Goal: Task Accomplishment & Management: Use online tool/utility

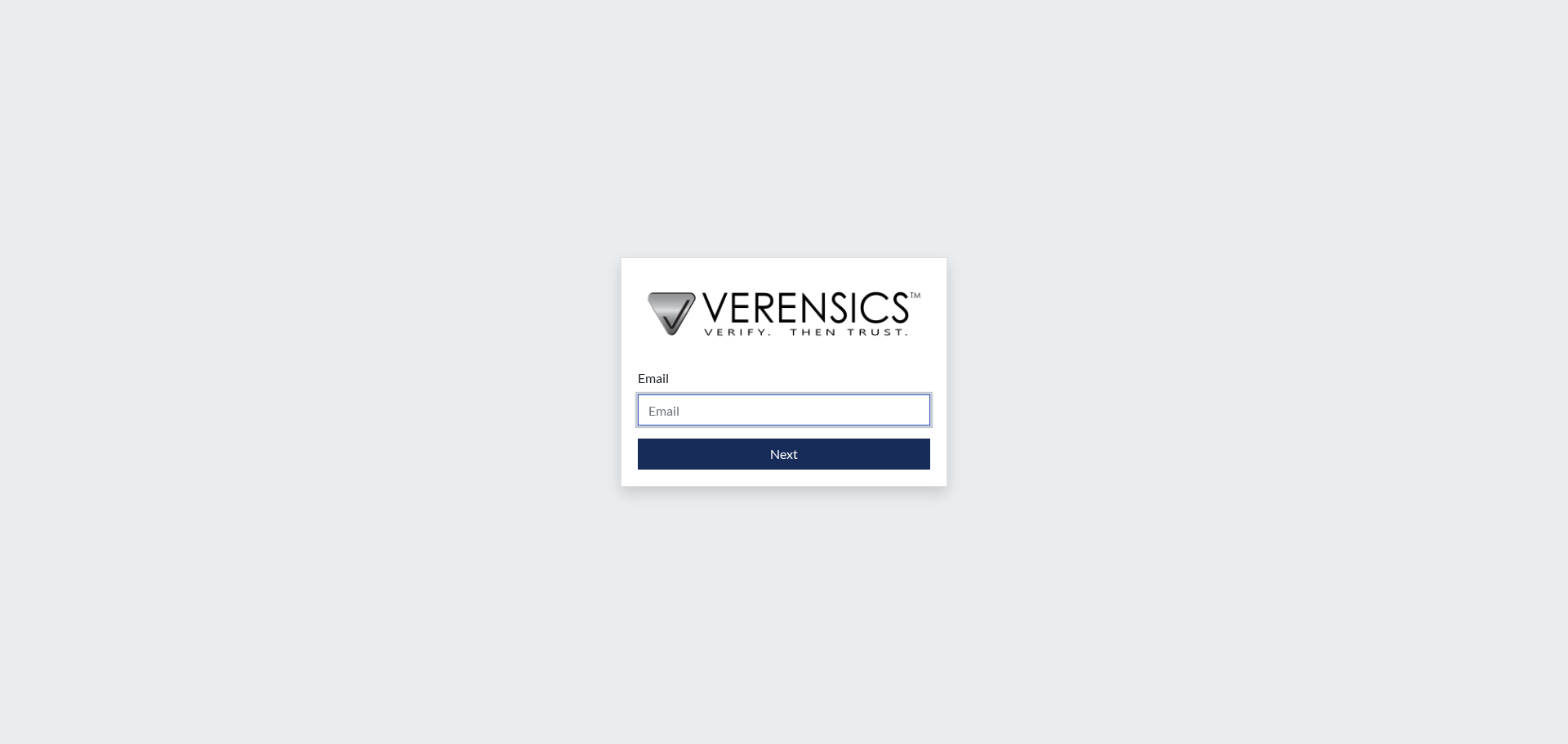
click at [783, 412] on input "Email" at bounding box center [784, 409] width 292 height 31
type input "[PERSON_NAME][EMAIL_ADDRESS][DOMAIN_NAME]"
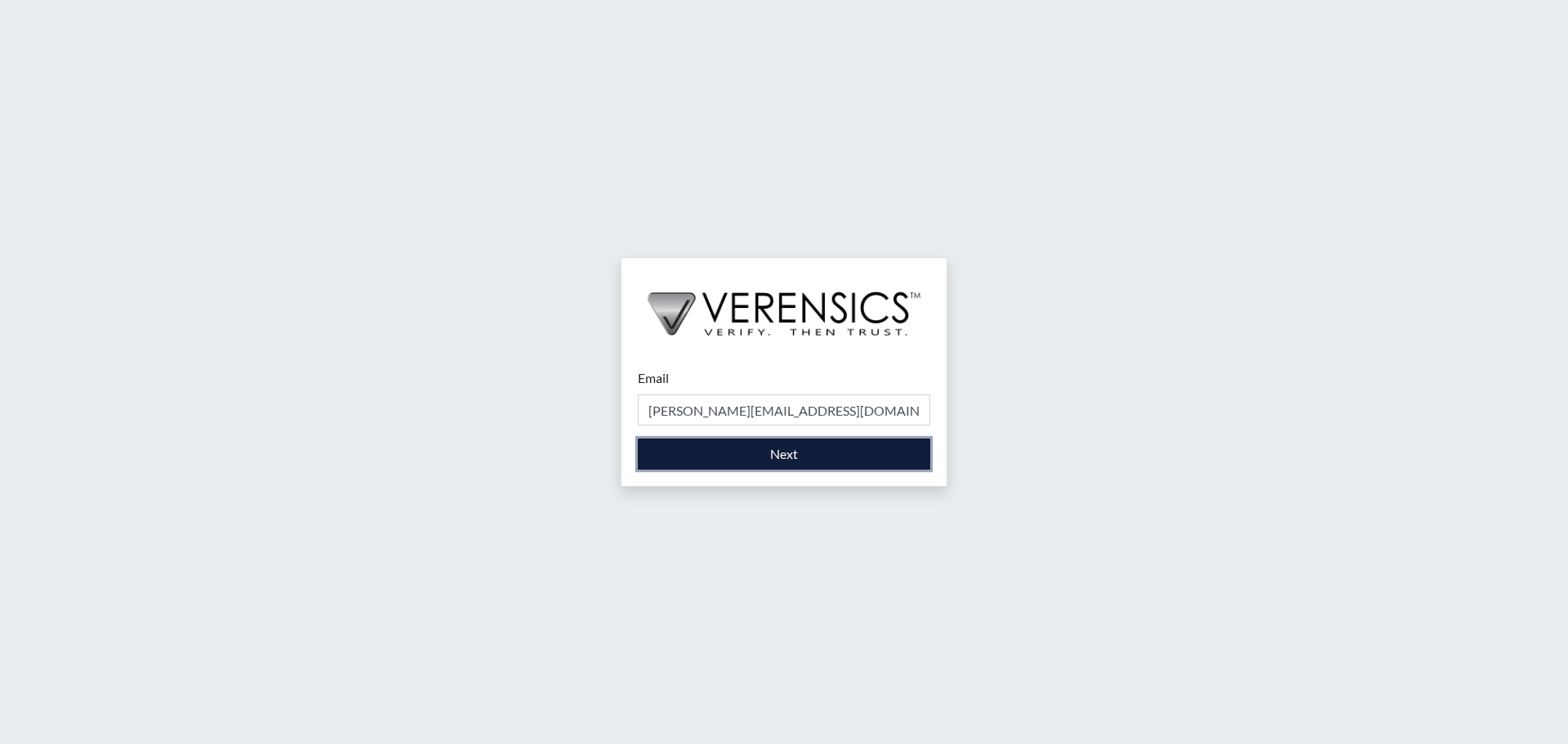
click at [793, 455] on button "Next" at bounding box center [784, 454] width 292 height 31
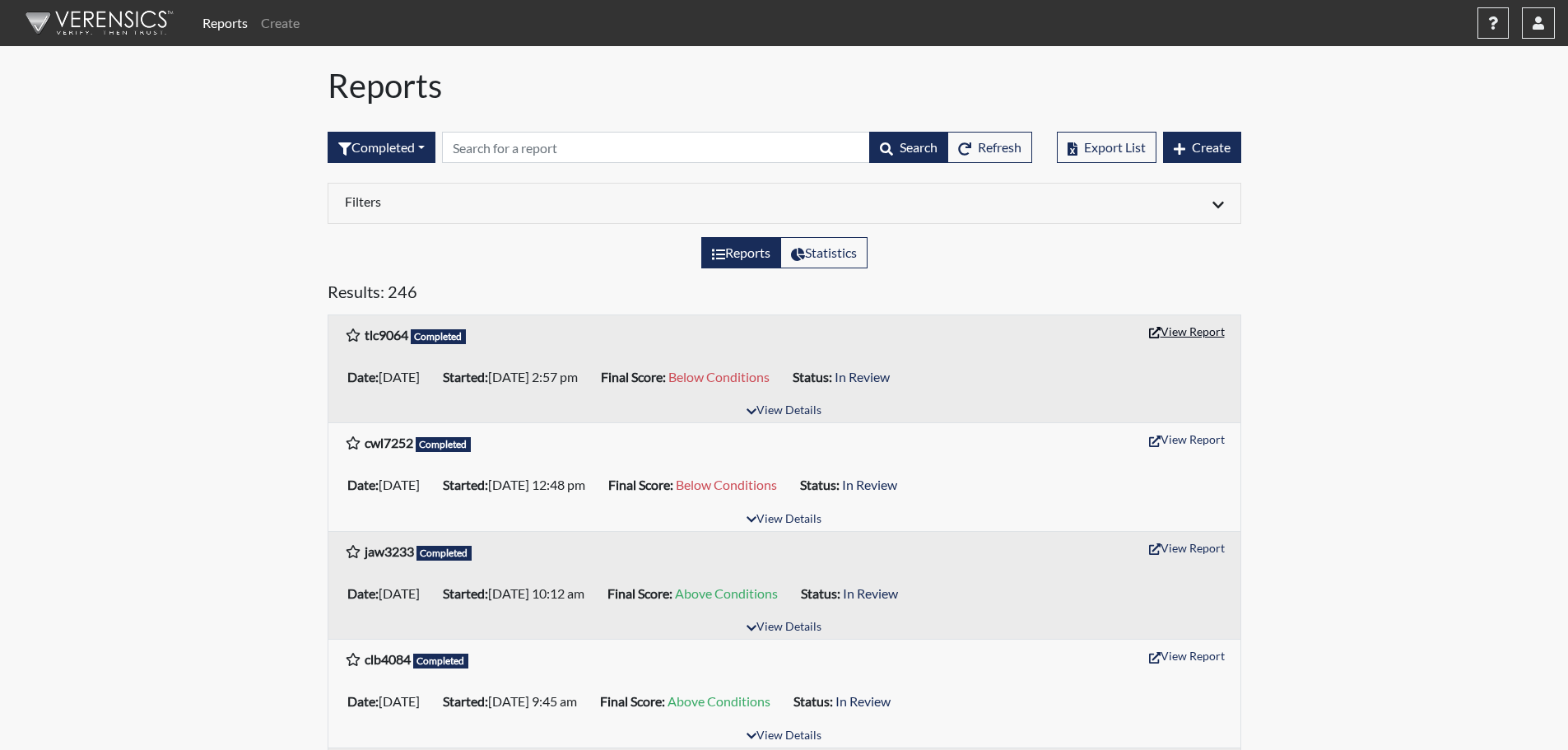
click at [1185, 330] on button "View Report" at bounding box center [1186, 331] width 91 height 25
click at [1542, 22] on icon "button" at bounding box center [1538, 23] width 12 height 14
click at [1432, 221] on link "Sign Out" at bounding box center [1374, 207] width 361 height 26
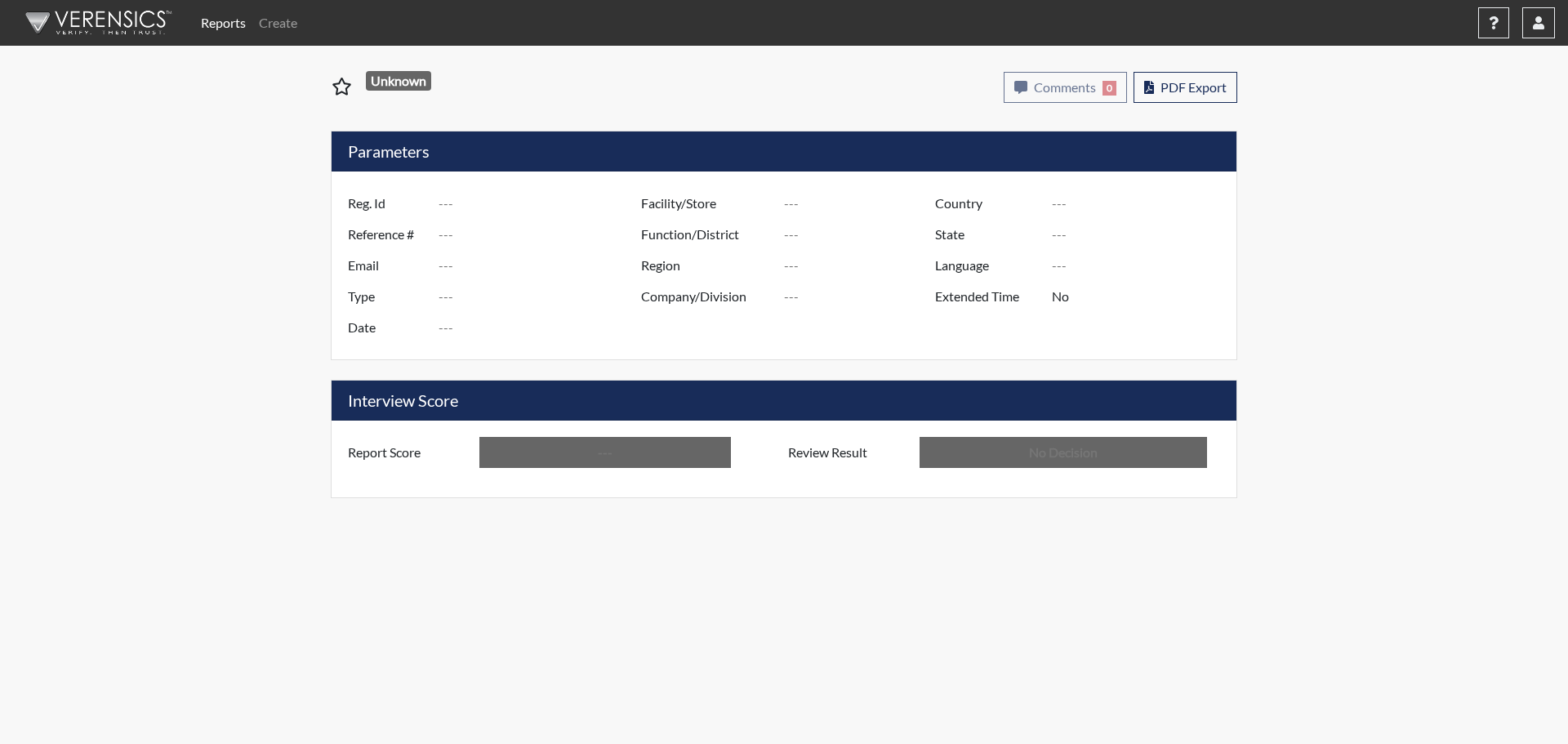
type input "tlc9064"
type input "51396"
type input "---"
type input "Corrections Pre-Employment"
type input "[DATE]"
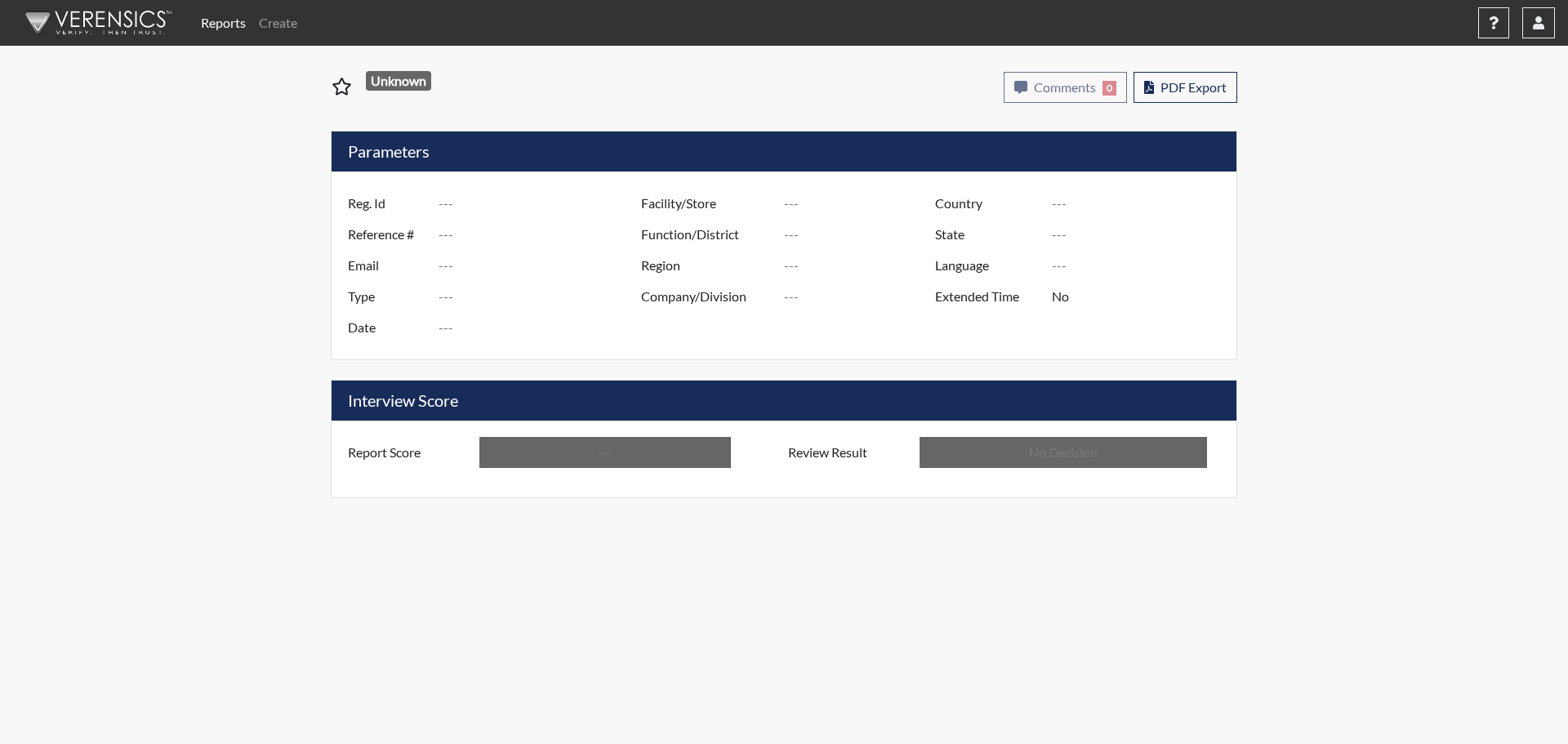
type input "[PERSON_NAME]"
type input "[GEOGRAPHIC_DATA]"
type input "[US_STATE]"
type input "English"
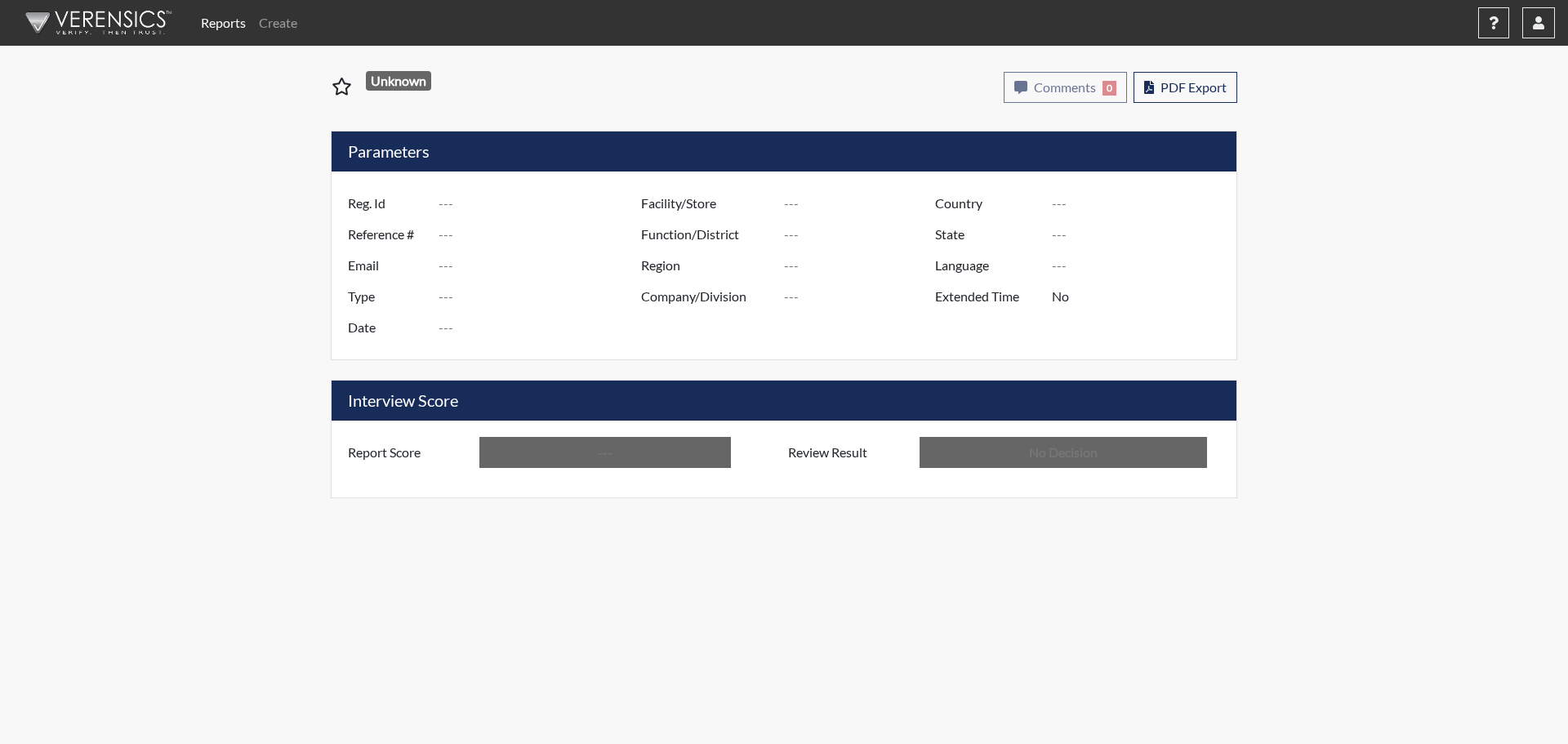
type input "Below Conditions"
type input "In Review"
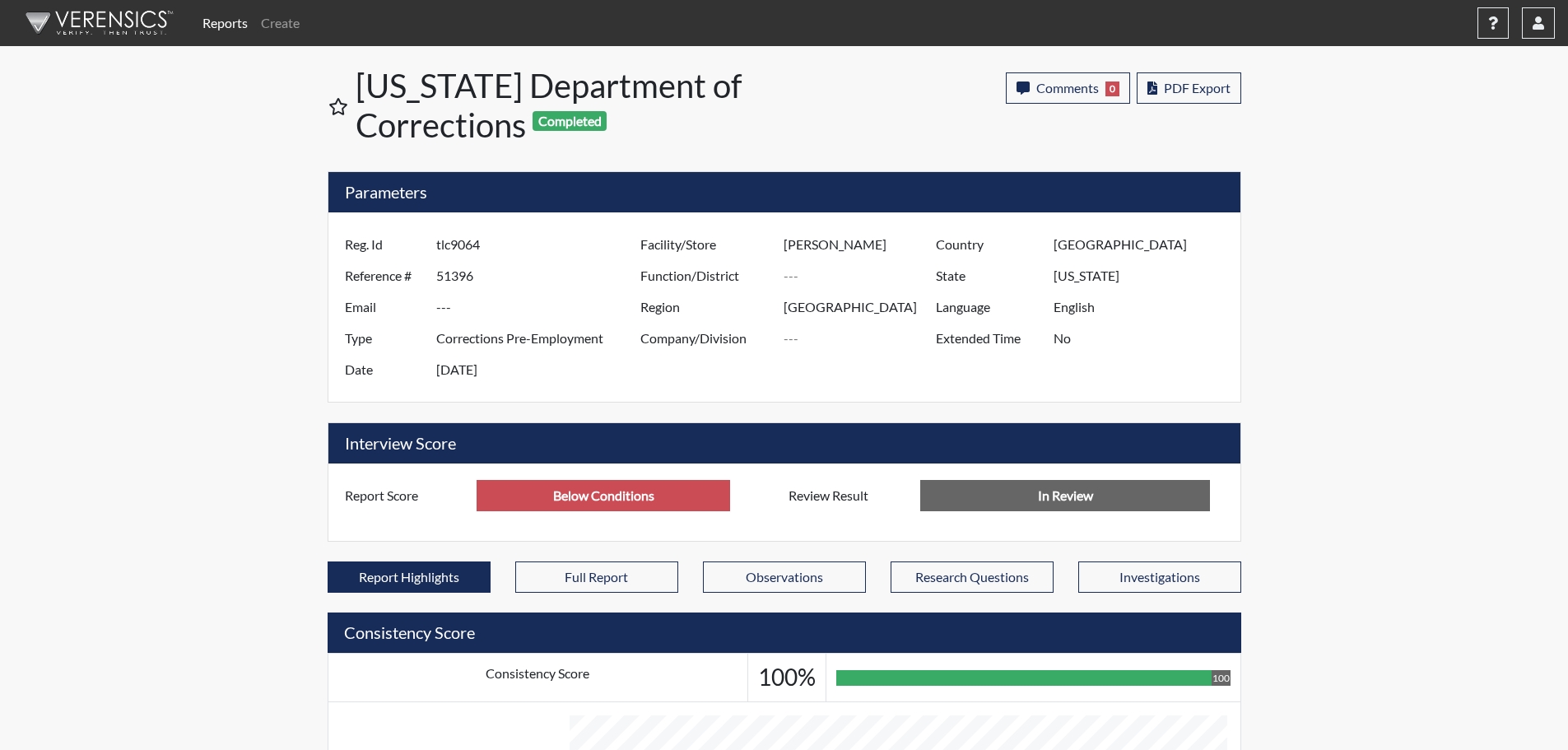
scroll to position [561, 0]
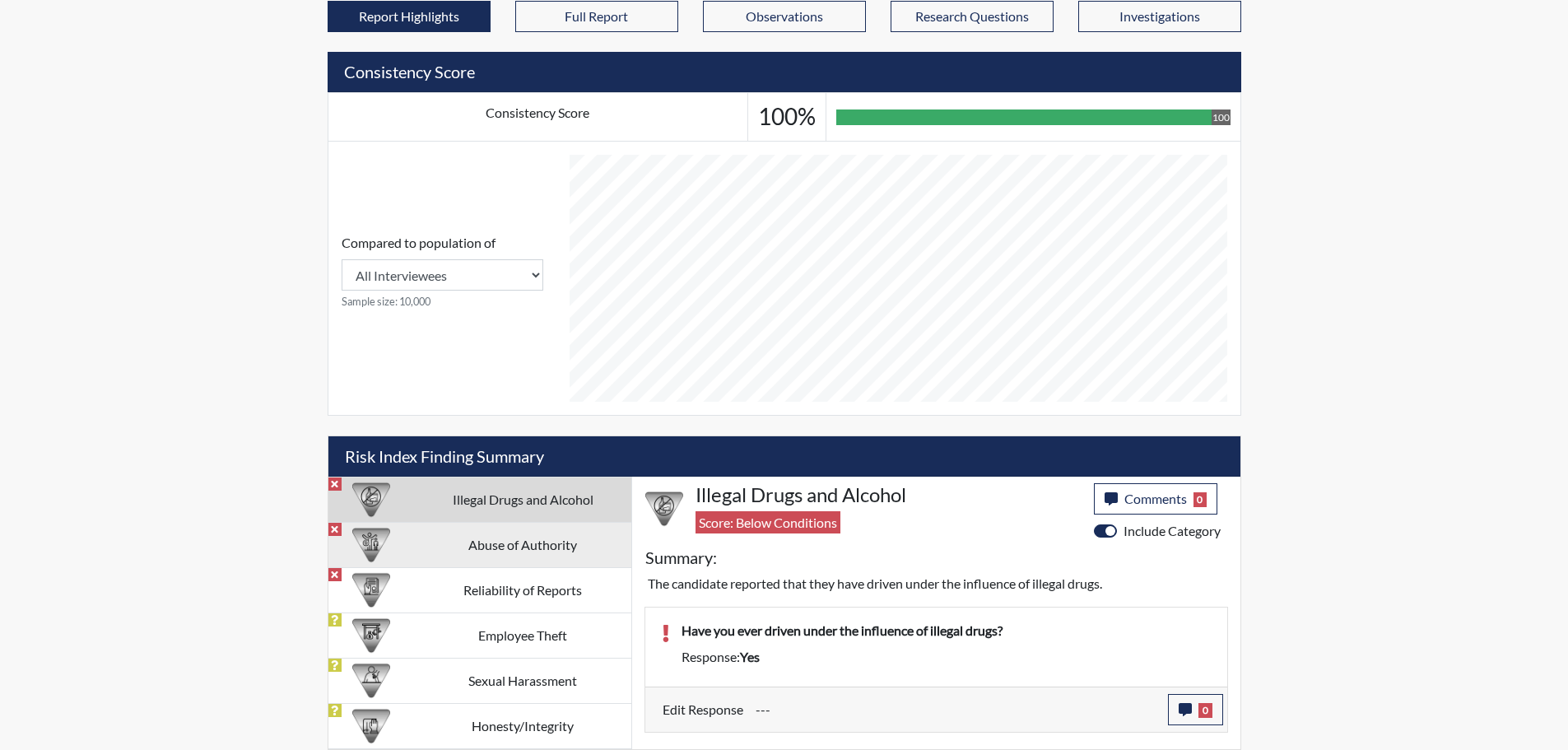
click at [550, 555] on td "Abuse of Authority" at bounding box center [523, 544] width 216 height 45
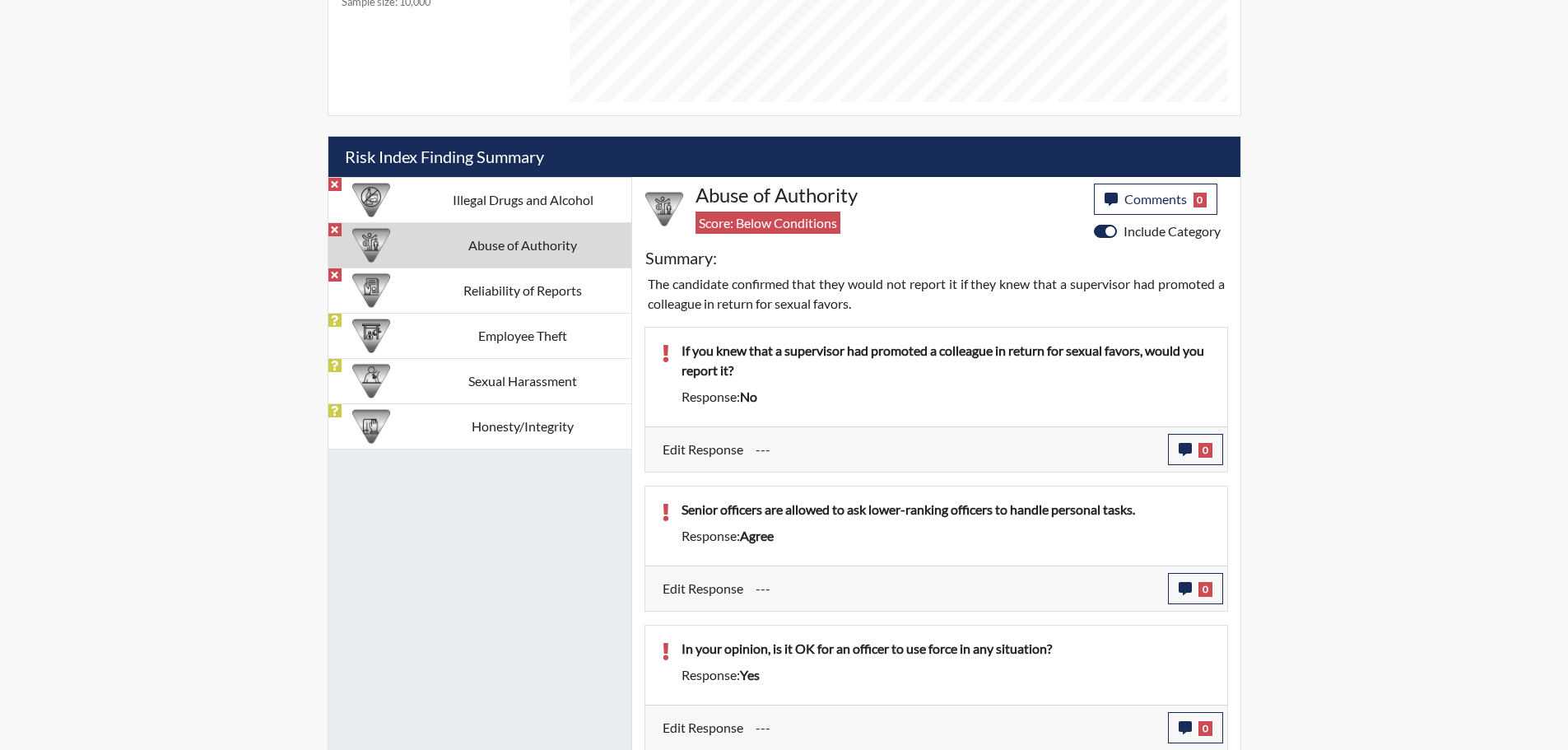
scroll to position [862, 0]
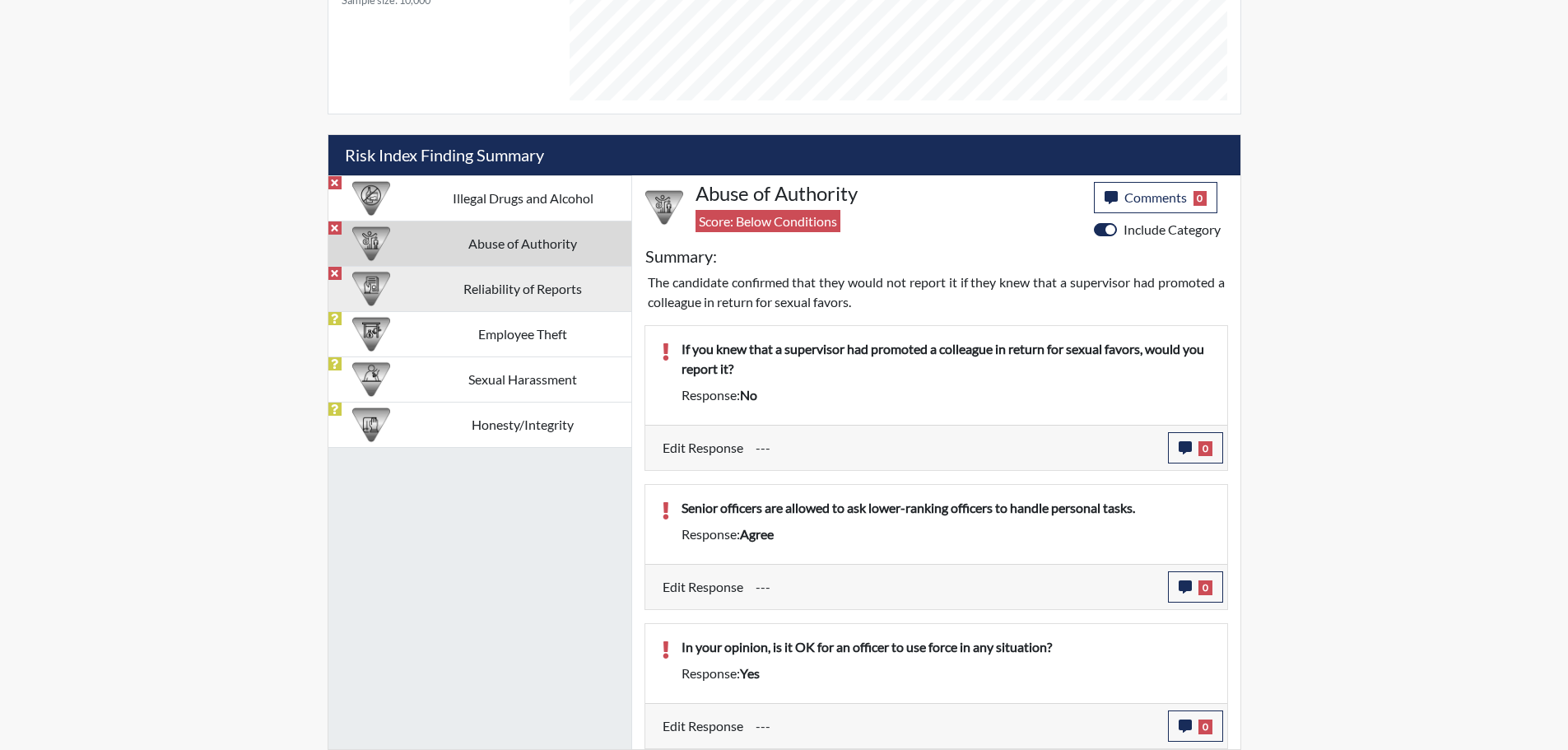
click at [491, 291] on td "Reliability of Reports" at bounding box center [523, 288] width 216 height 45
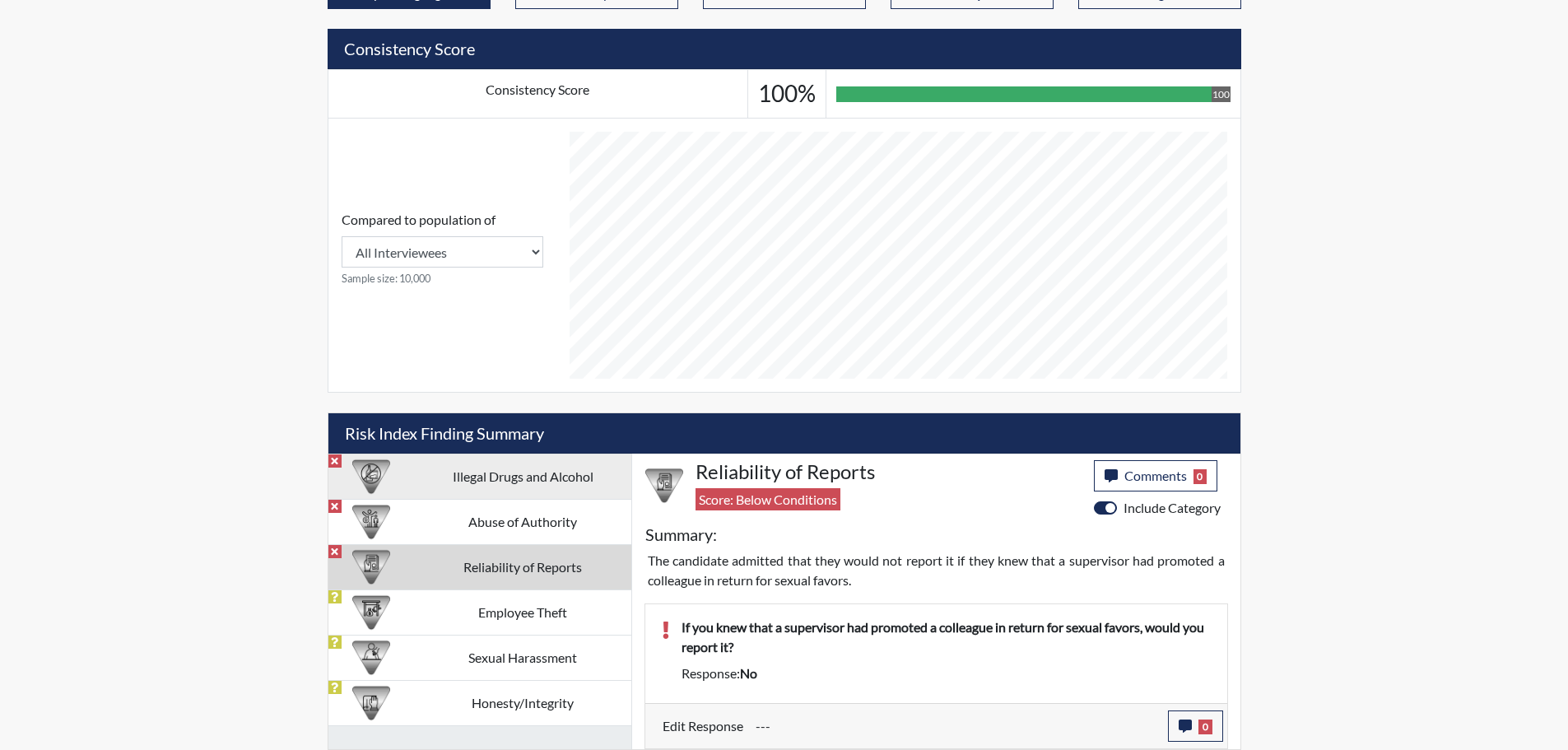
click at [499, 477] on td "Illegal Drugs and Alcohol" at bounding box center [523, 476] width 216 height 45
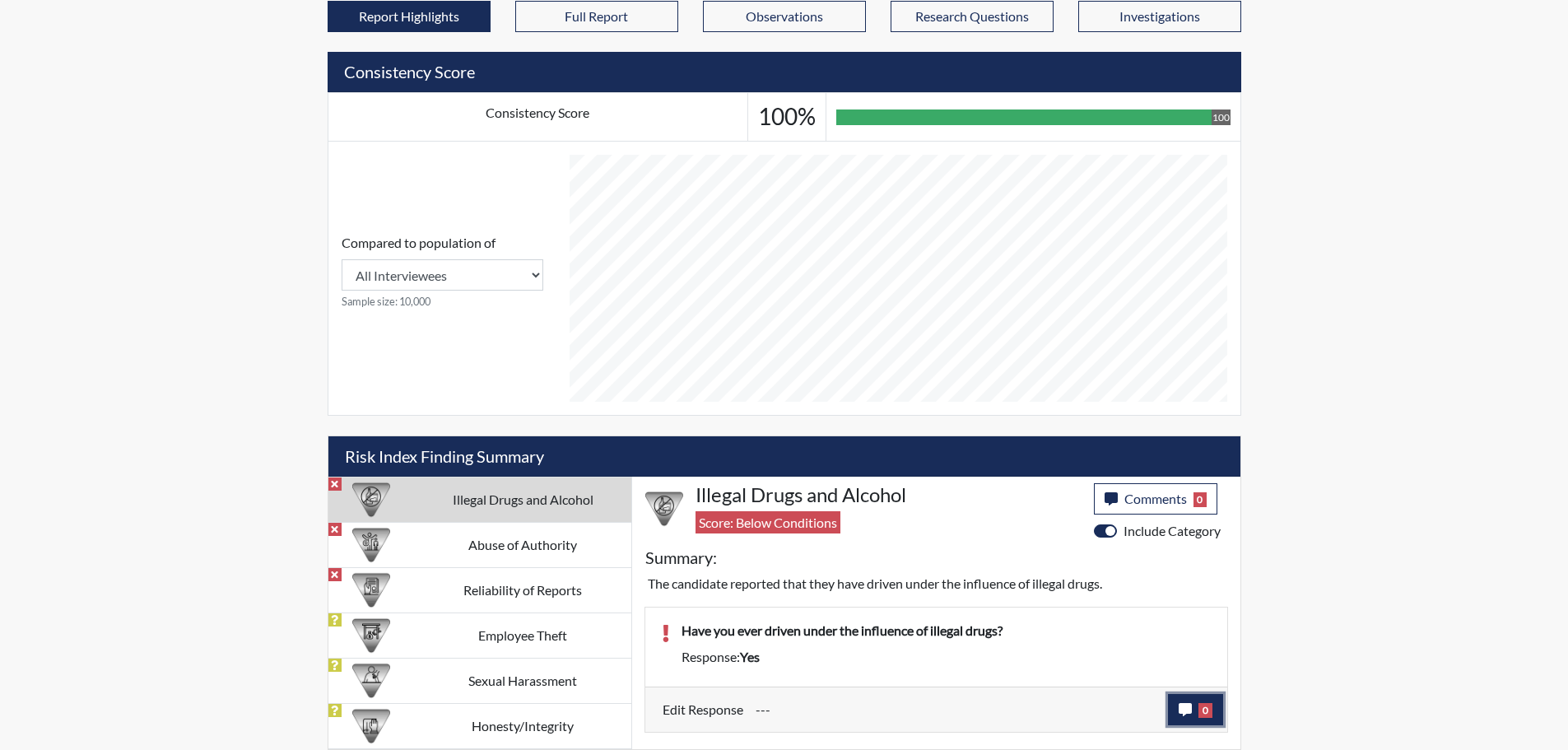
click at [1185, 714] on icon "button" at bounding box center [1185, 710] width 14 height 14
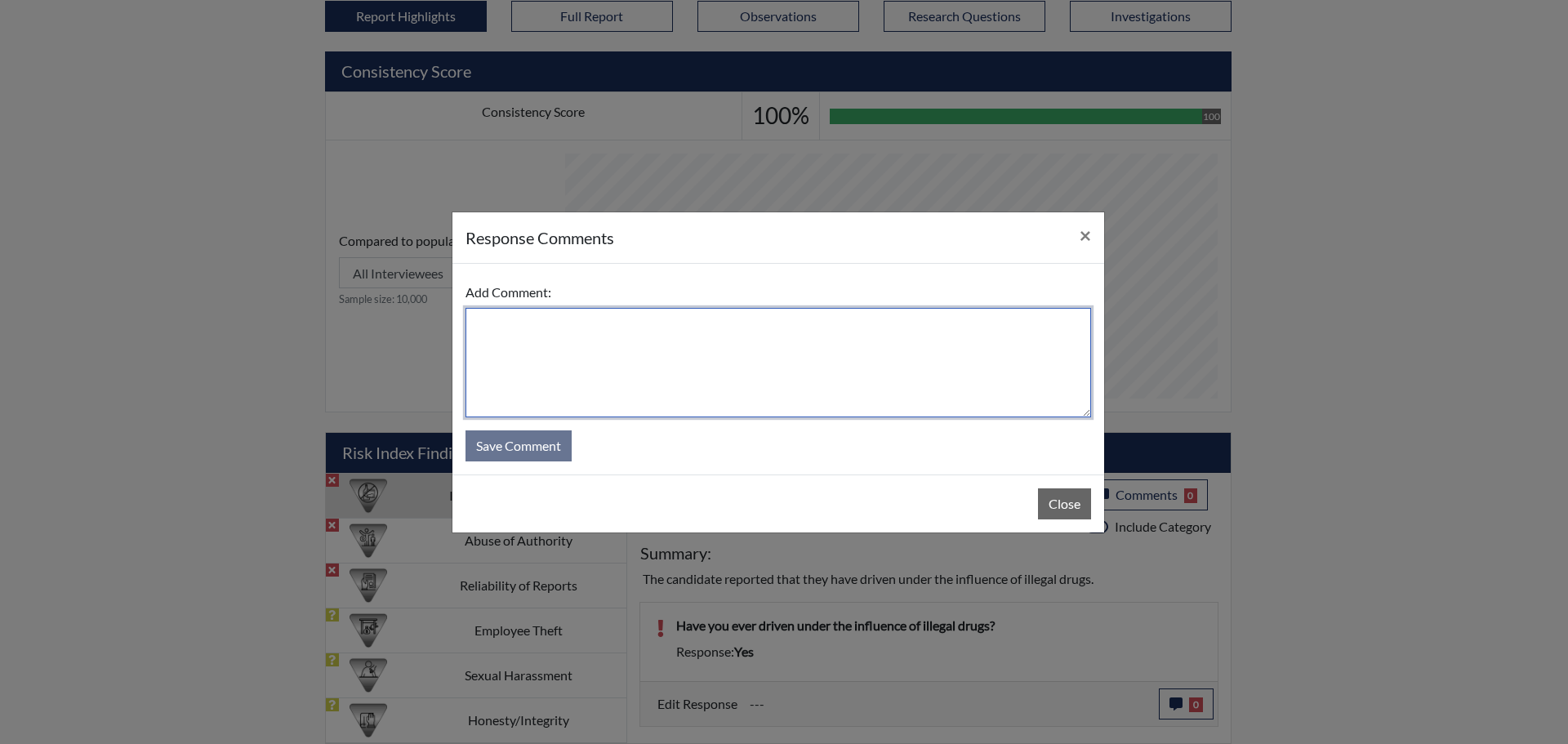
click at [580, 321] on textarea at bounding box center [779, 362] width 626 height 110
click at [610, 324] on textarea "applicant stated she didnot drive" at bounding box center [779, 362] width 626 height 110
click at [708, 322] on textarea "applicant stated she did not drive" at bounding box center [779, 362] width 626 height 110
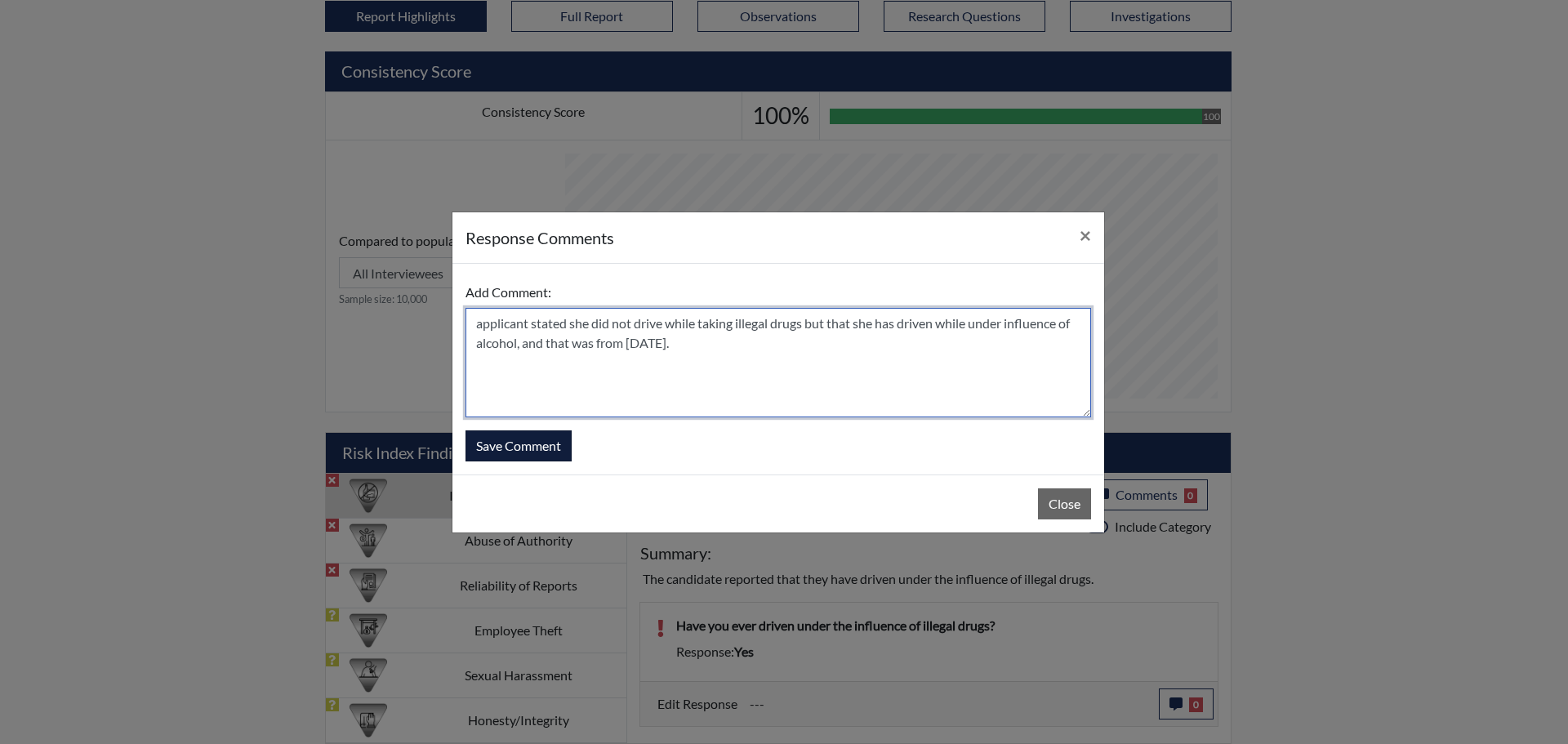
type textarea "applicant stated she did not drive while taking illegal drugs but that she has …"
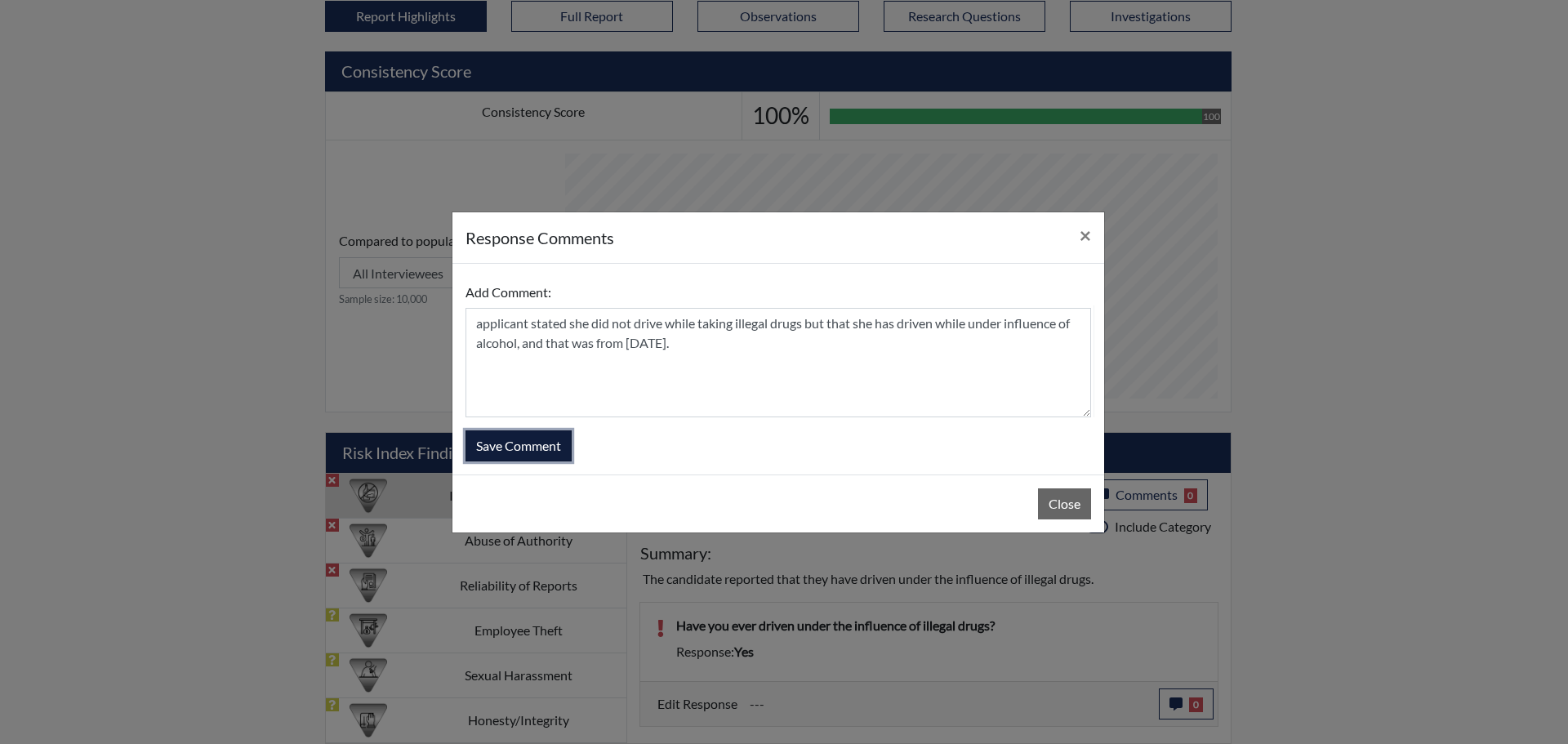
click at [553, 446] on button "Save Comment" at bounding box center [519, 446] width 106 height 31
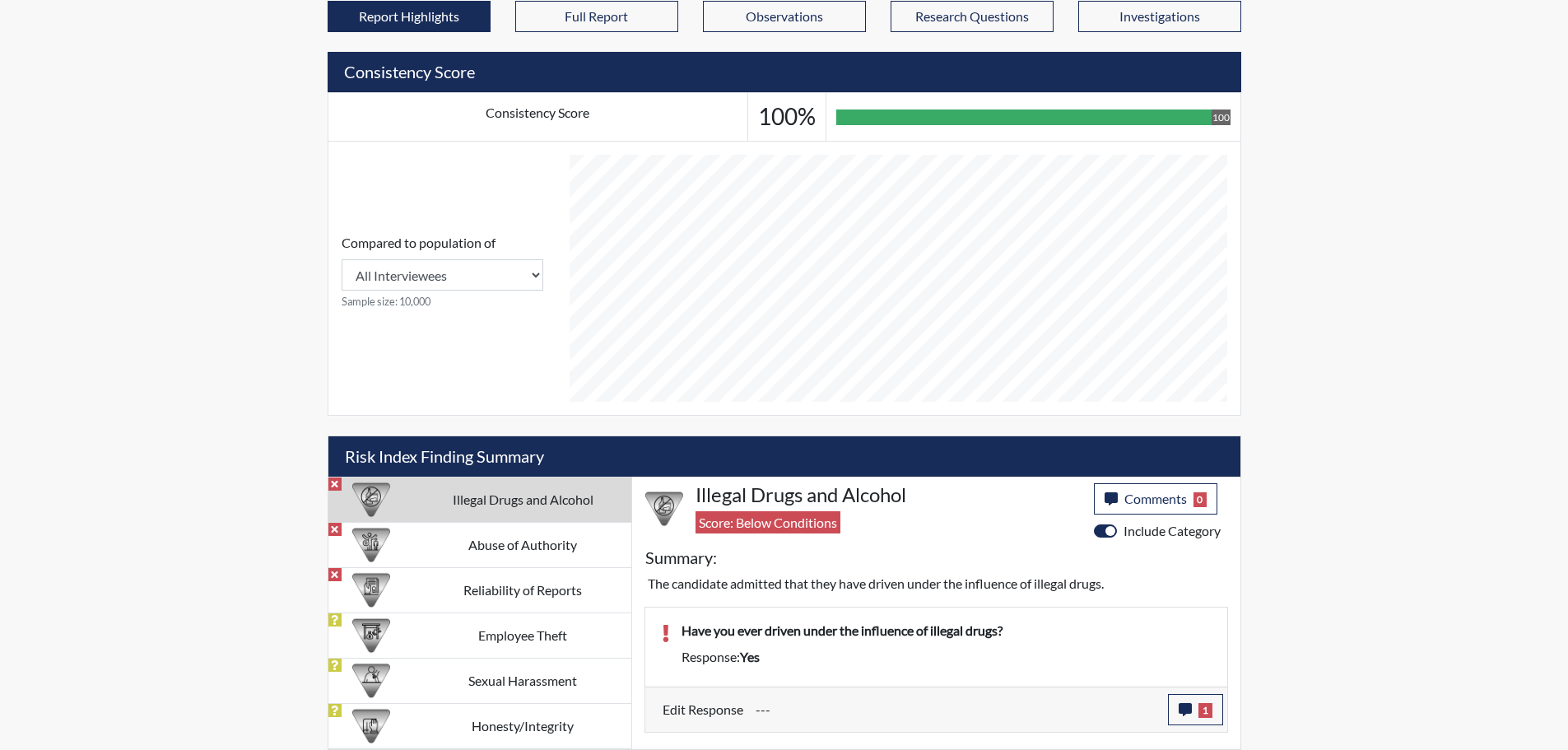
scroll to position [273, 684]
click at [550, 532] on td "Abuse of Authority" at bounding box center [523, 544] width 216 height 45
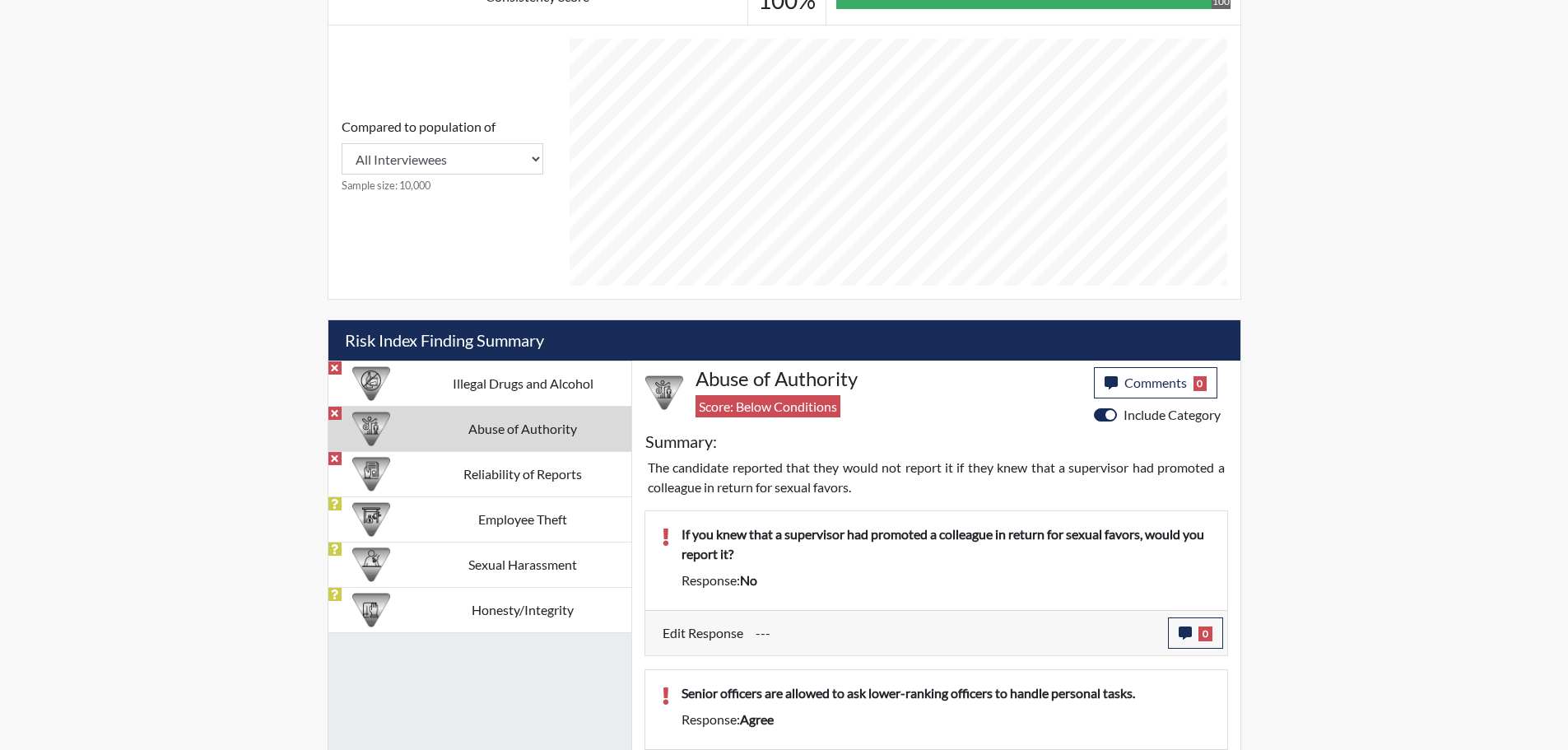
scroll to position [862, 0]
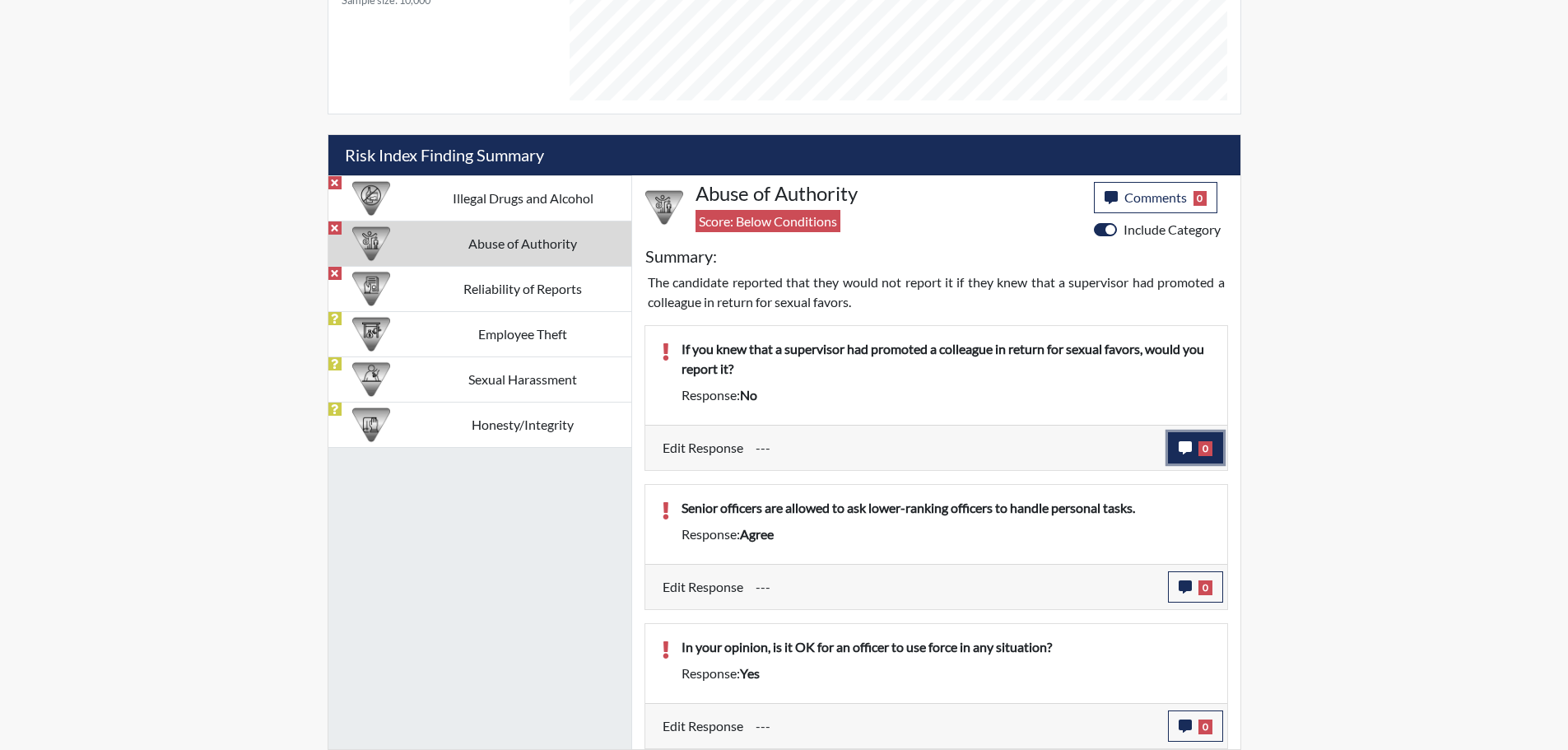
click at [1192, 446] on button "0" at bounding box center [1194, 448] width 55 height 31
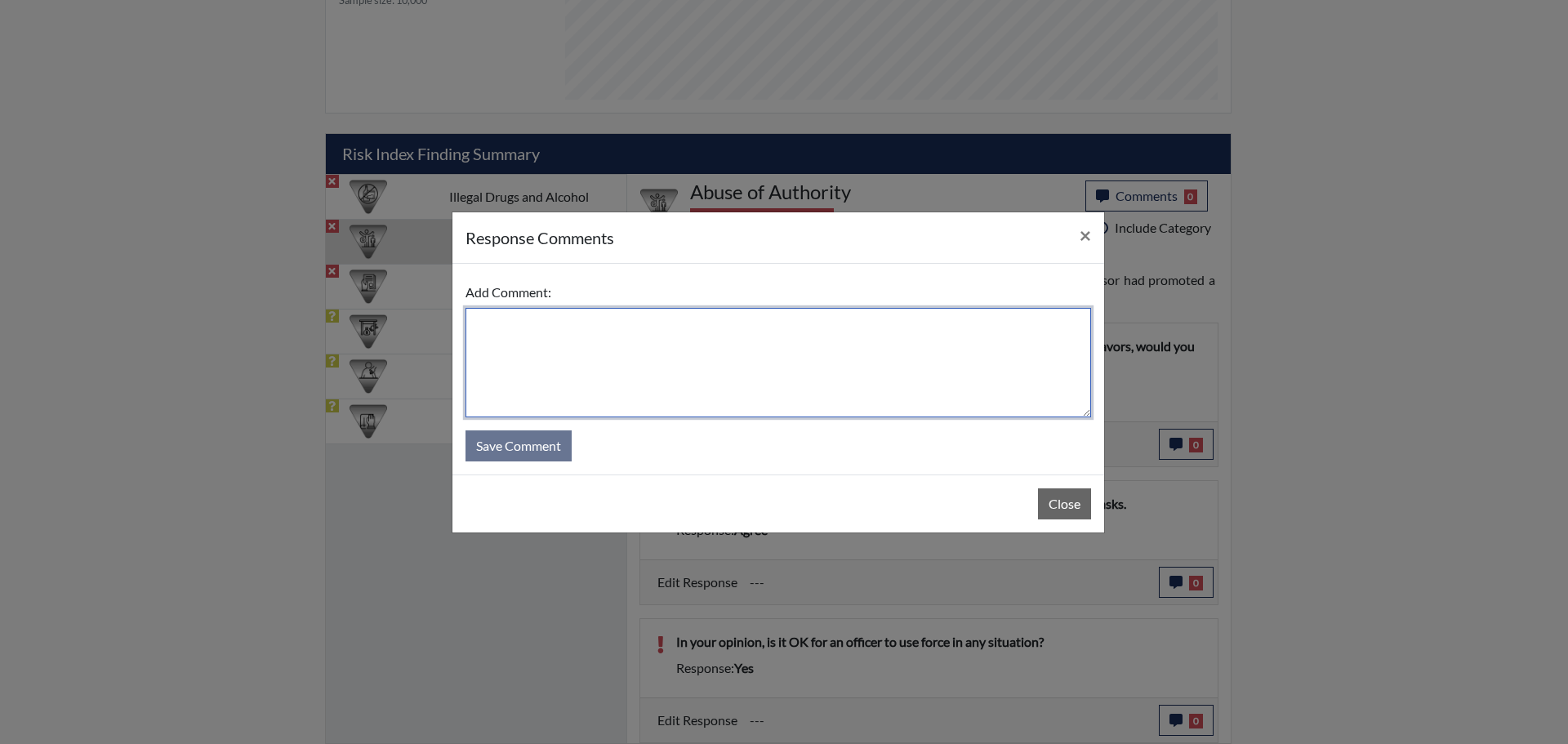
click at [581, 323] on textarea at bounding box center [779, 362] width 626 height 110
type textarea "applicant stated "yes", she said she accidentally chose "no"."
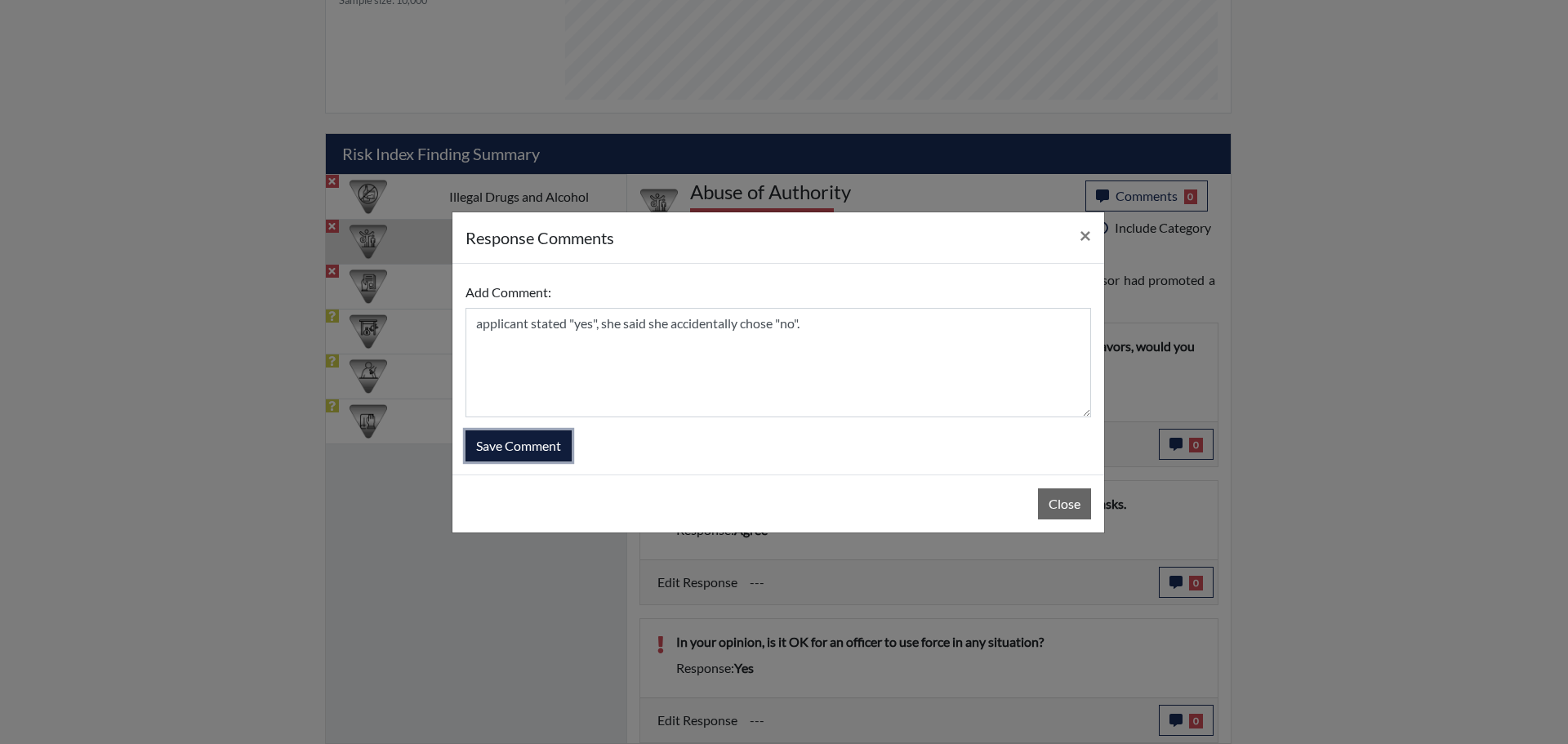
click at [490, 449] on button "Save Comment" at bounding box center [519, 446] width 106 height 31
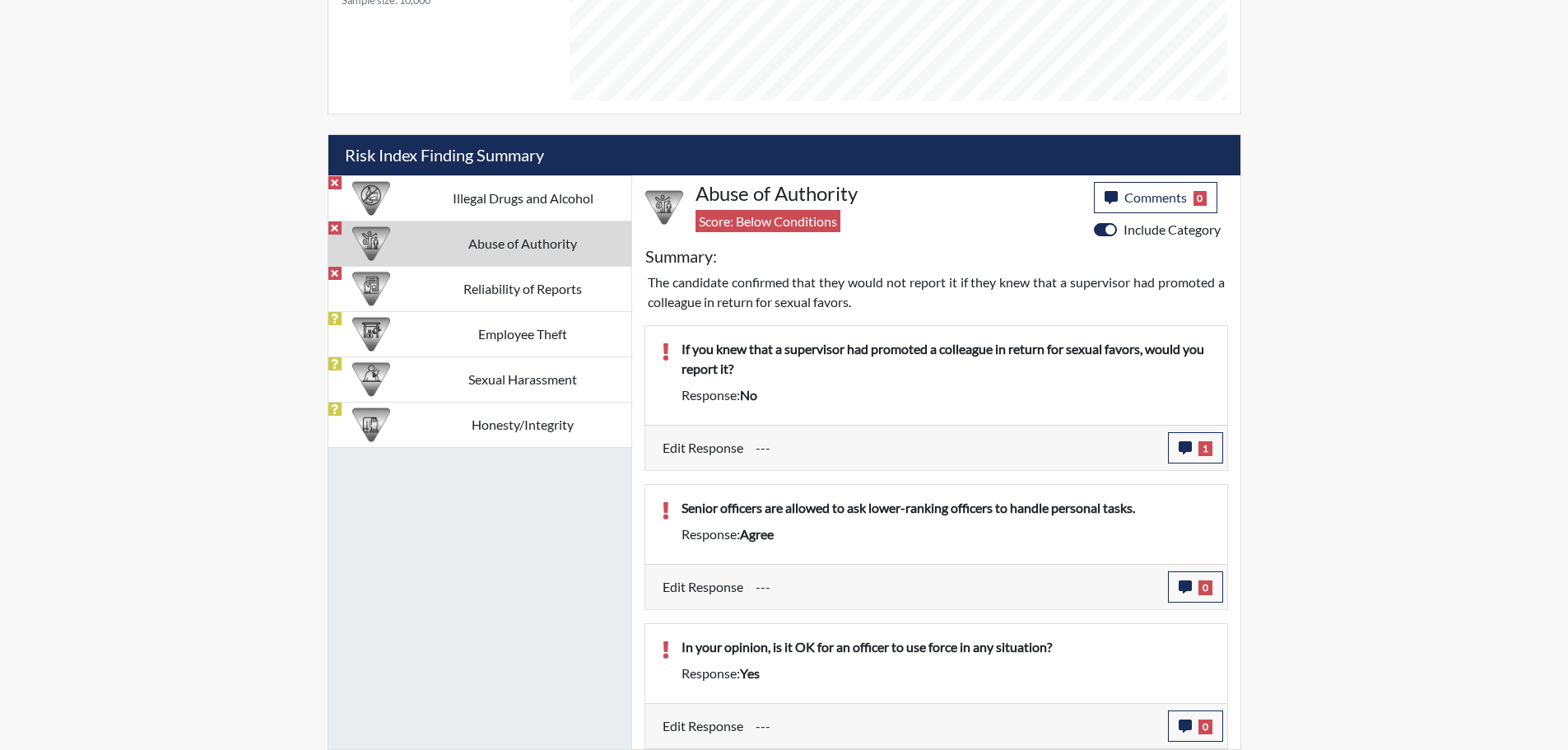
scroll to position [273, 684]
click at [1196, 589] on button "0" at bounding box center [1194, 587] width 55 height 31
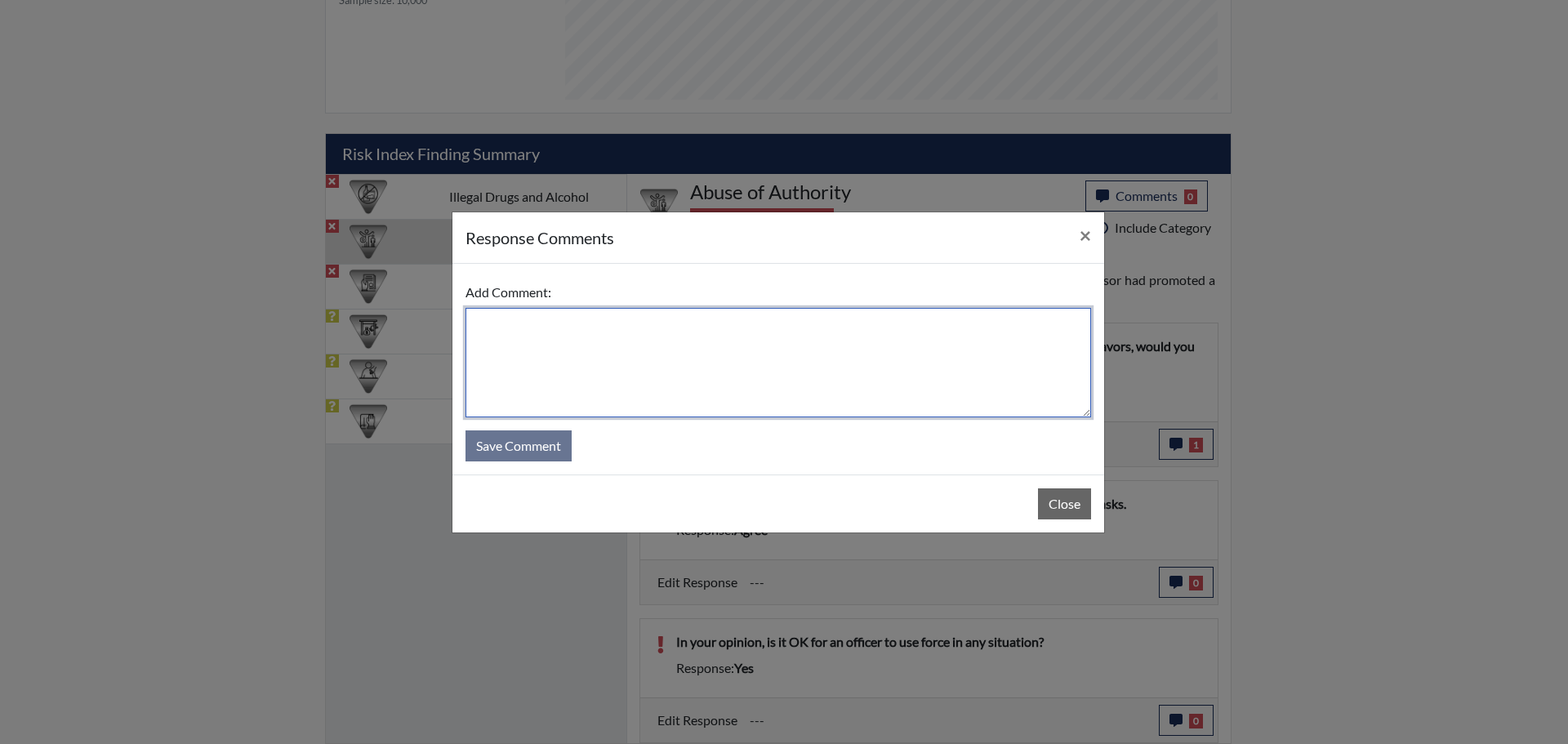
click at [534, 317] on textarea at bounding box center [779, 362] width 626 height 110
click at [477, 324] on textarea "applicant stated" at bounding box center [779, 362] width 626 height 110
click at [786, 326] on textarea "after explaining the scenario, applicant stated" at bounding box center [779, 362] width 626 height 110
type textarea "after explaining the scenario, applicant stated "no""
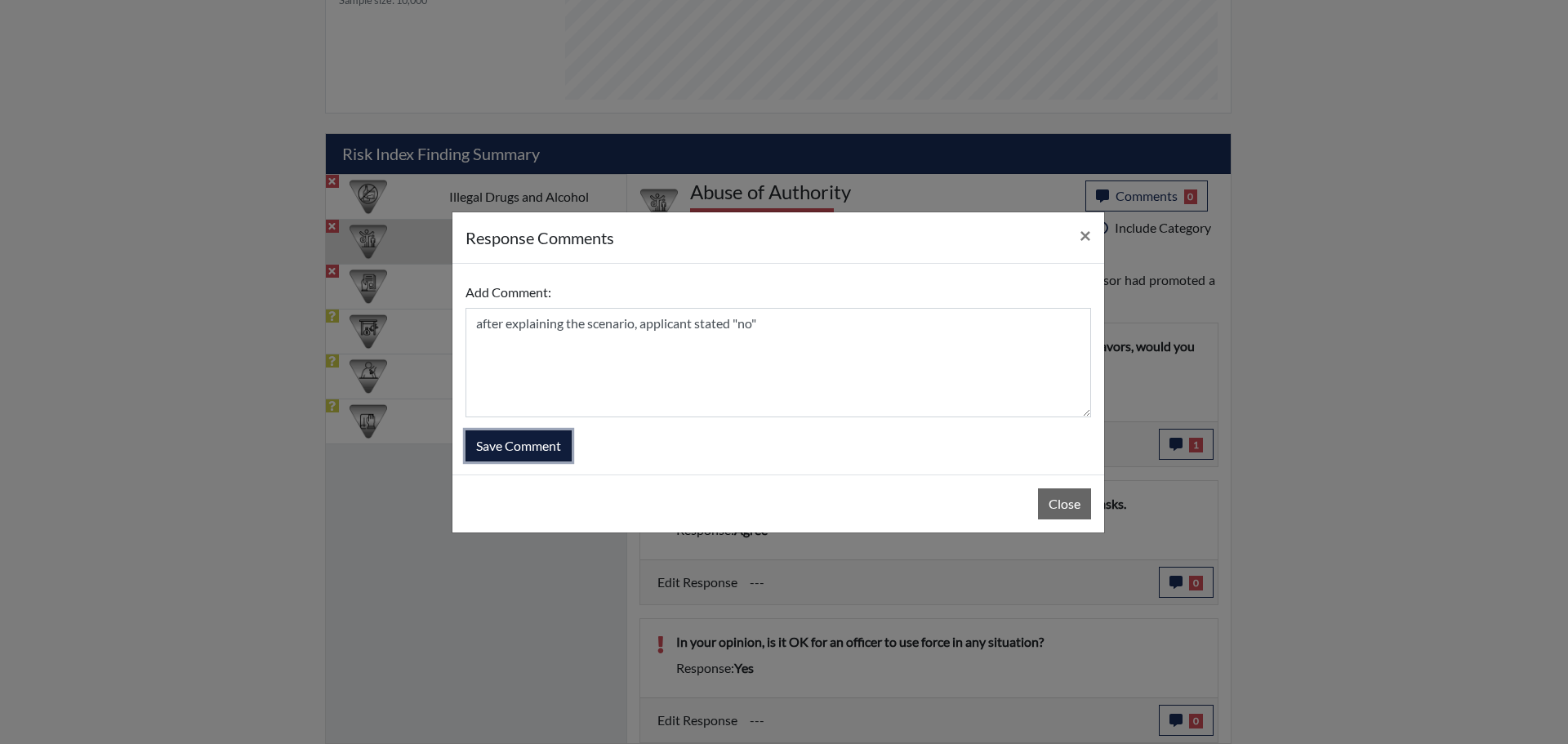
click at [540, 446] on button "Save Comment" at bounding box center [519, 446] width 106 height 31
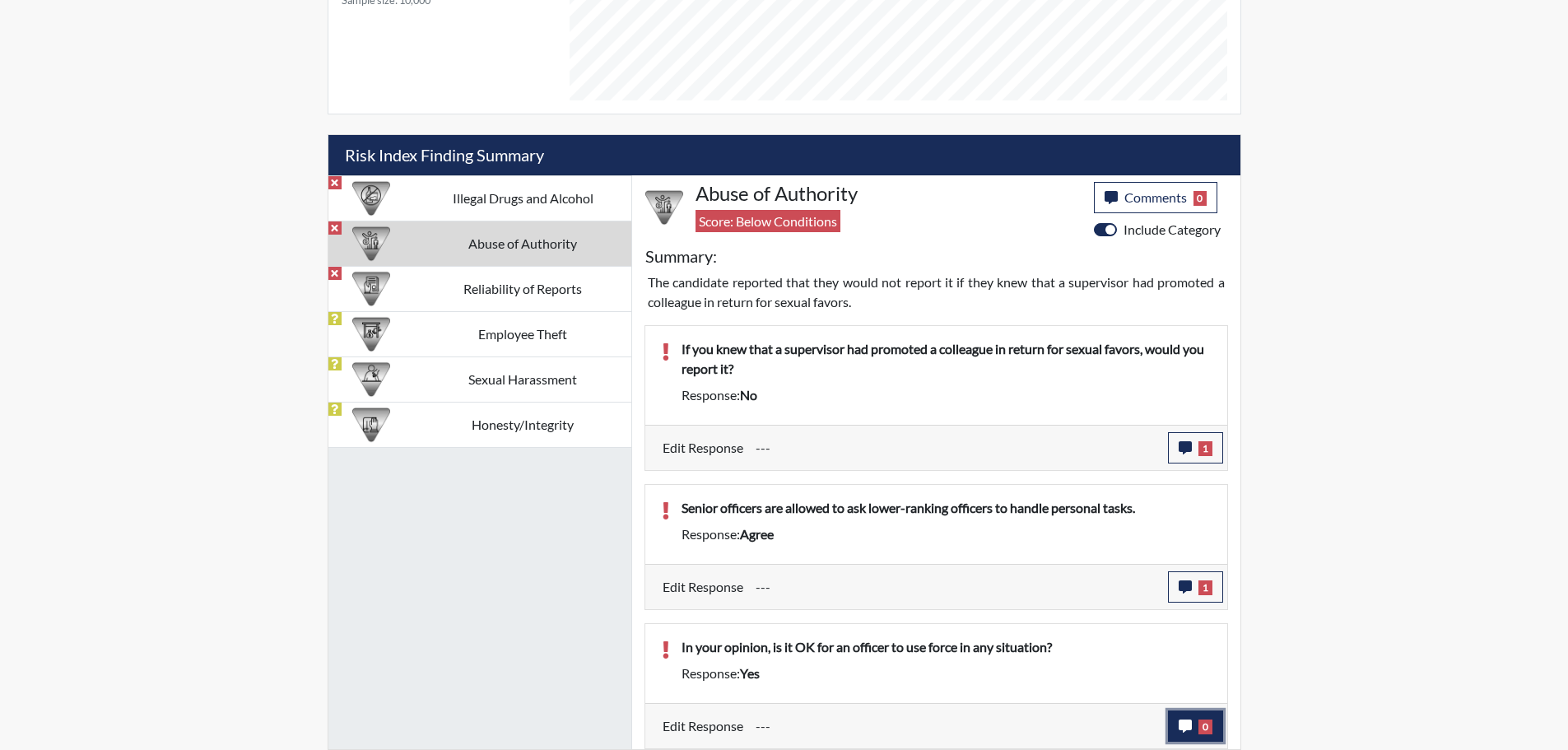
click at [1202, 726] on span "0" at bounding box center [1205, 726] width 14 height 14
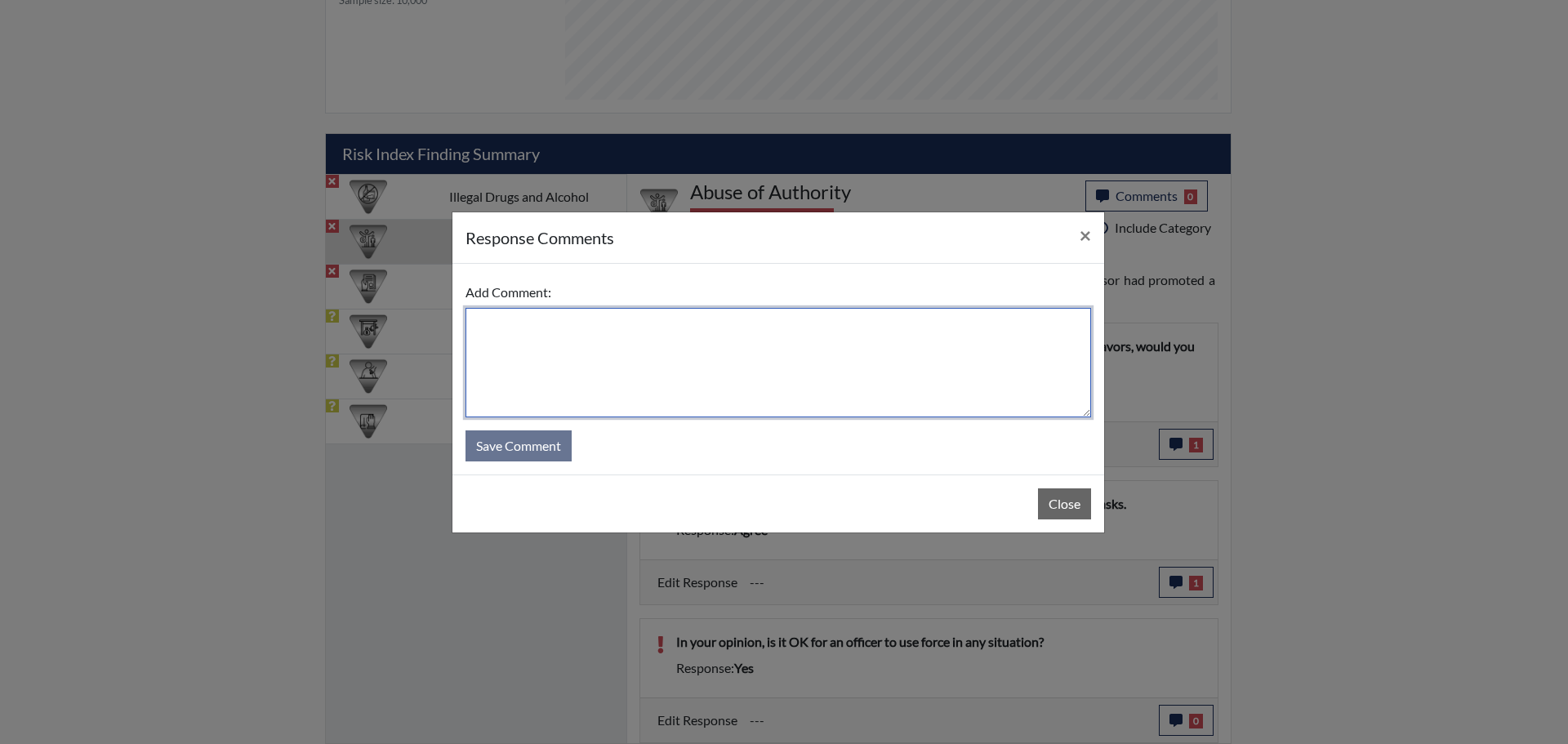
click at [519, 317] on textarea at bounding box center [779, 362] width 626 height 110
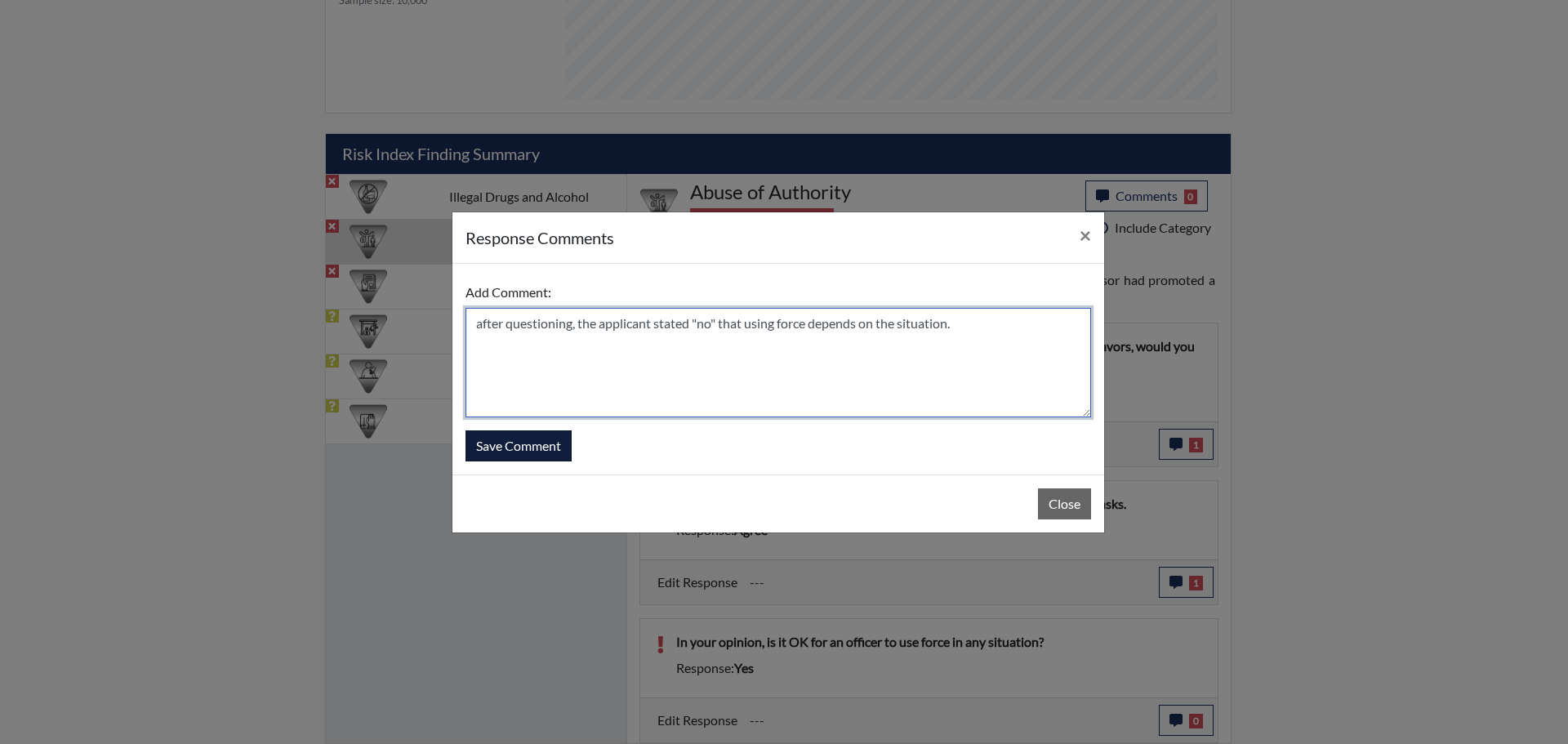
type textarea "after questioning, the applicant stated "no" that using force depends on the si…"
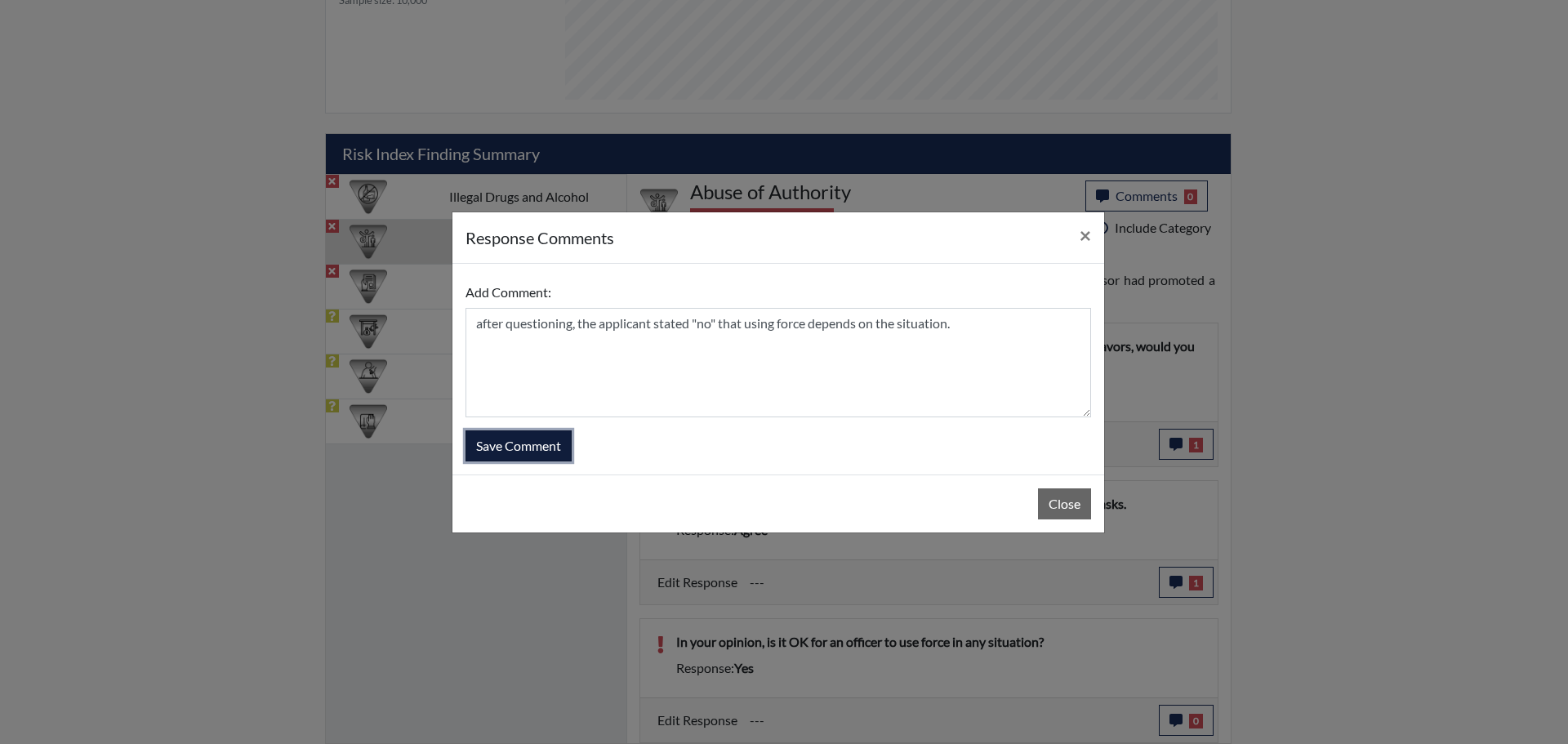
click at [523, 449] on button "Save Comment" at bounding box center [519, 446] width 106 height 31
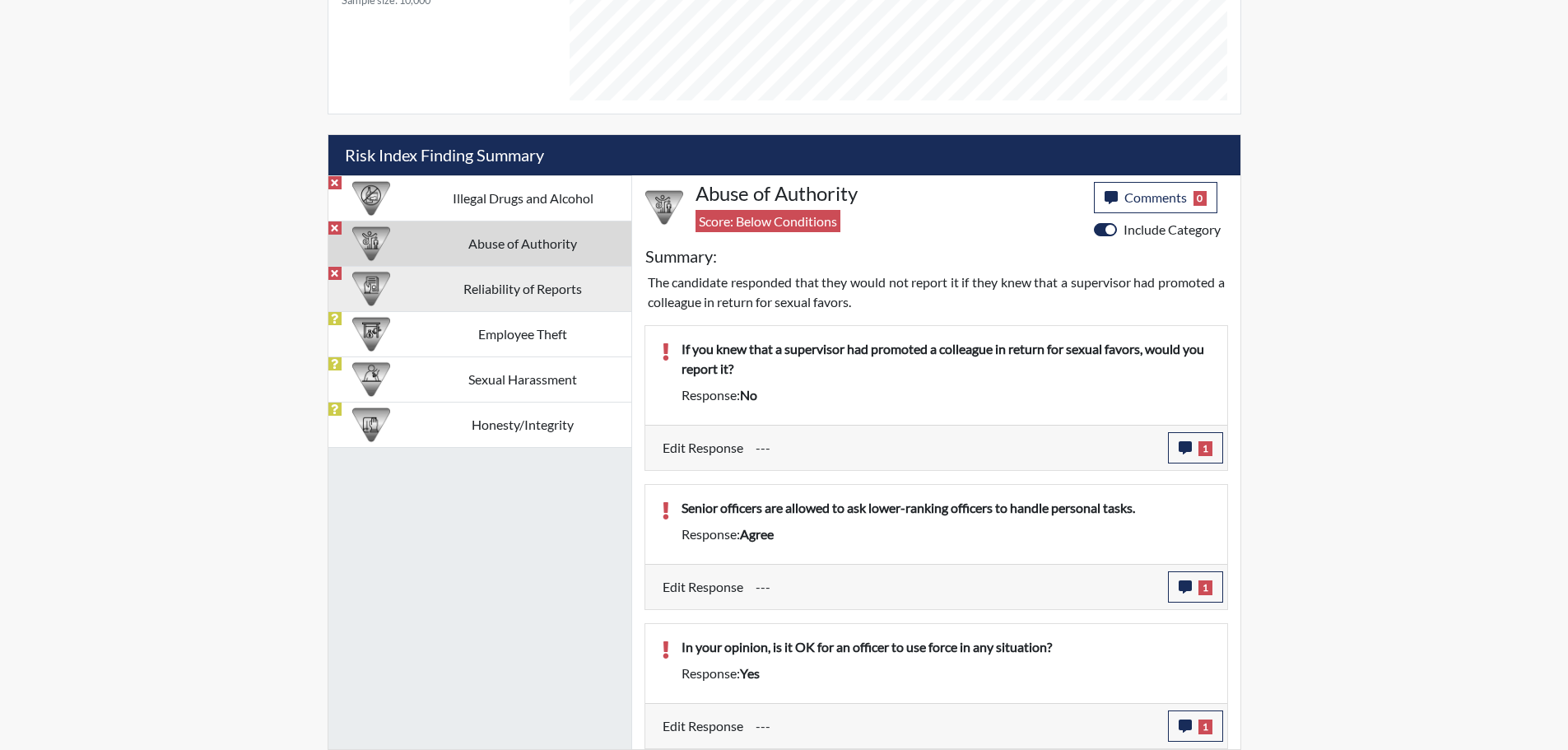
click at [495, 287] on td "Reliability of Reports" at bounding box center [523, 288] width 216 height 45
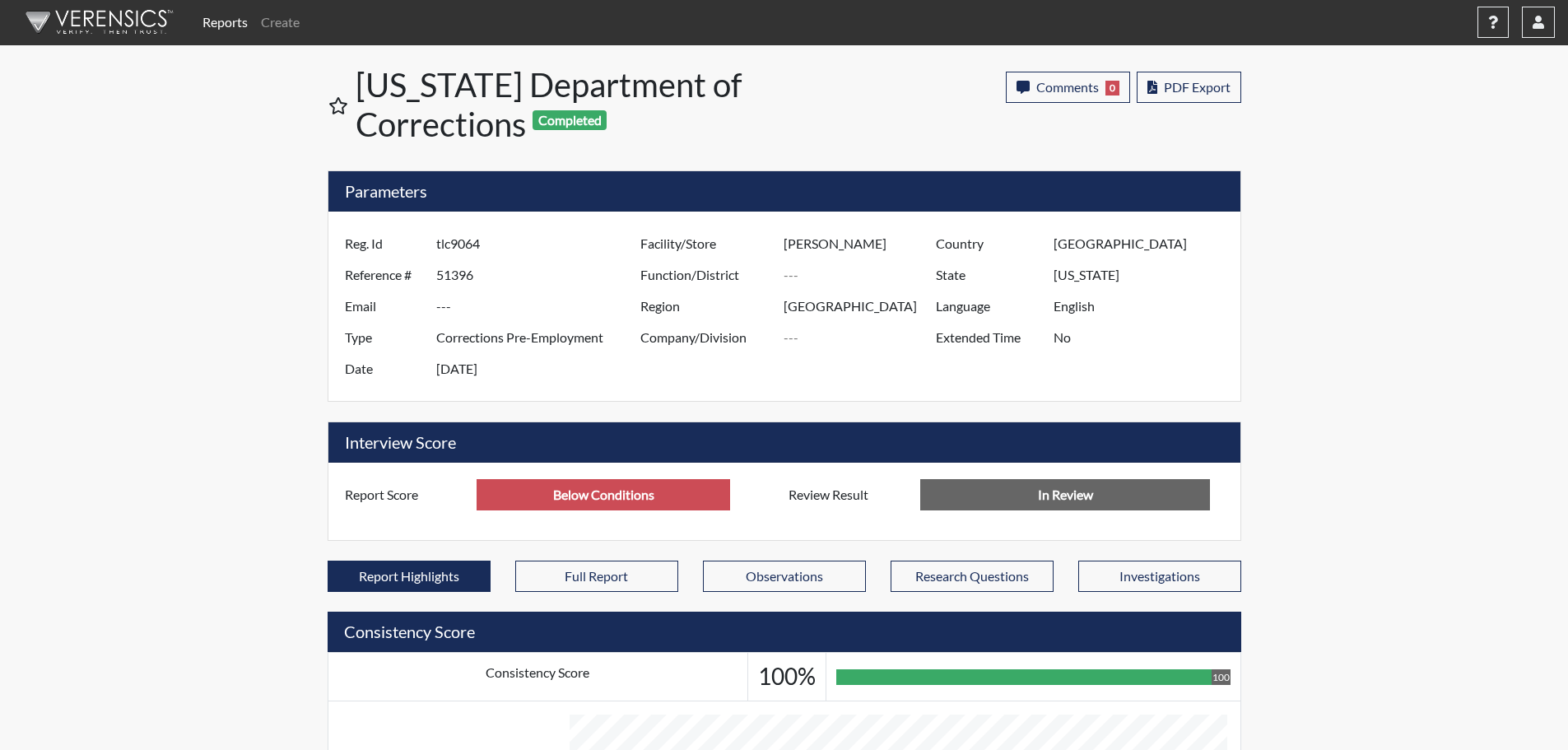
scroll to position [0, 0]
